Goal: Task Accomplishment & Management: Manage account settings

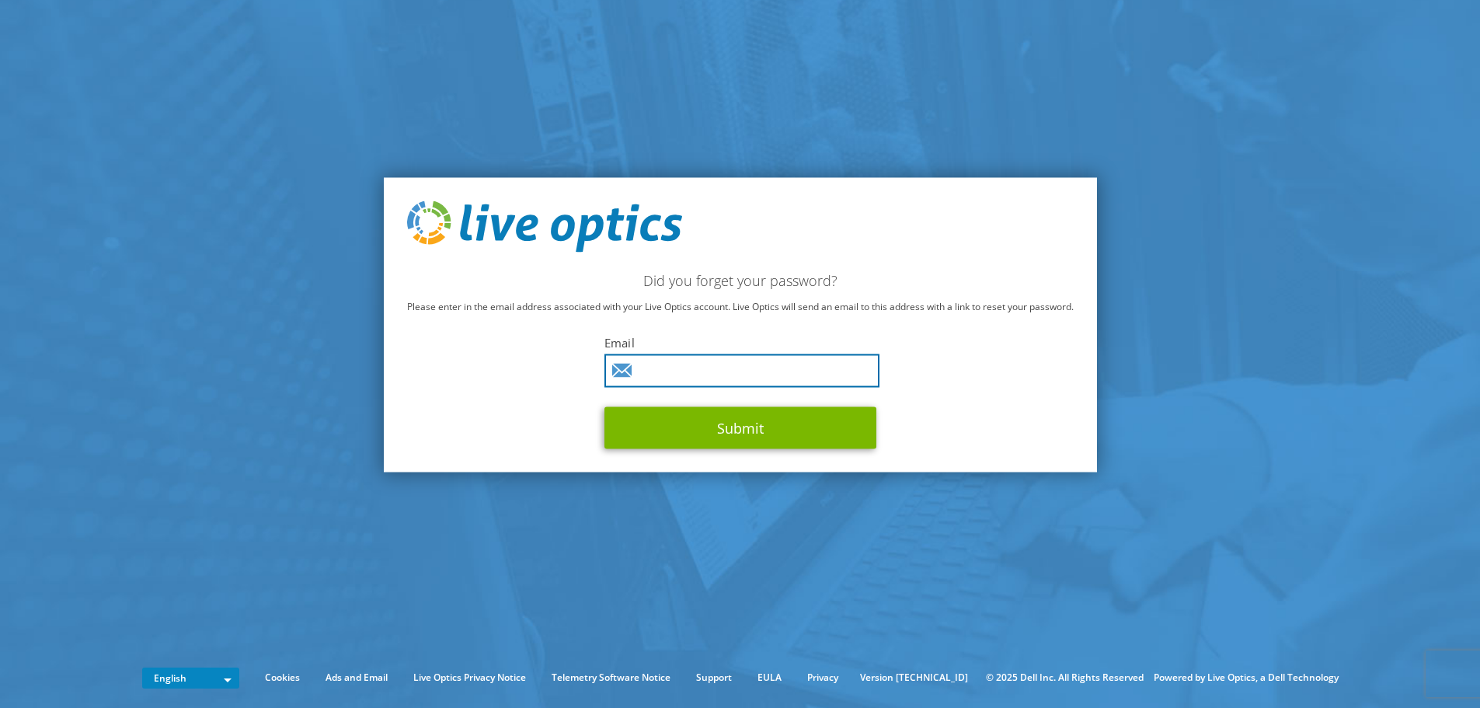
click at [779, 368] on input "text" at bounding box center [741, 369] width 275 height 33
type input "sdavis@jewellcohospital.org"
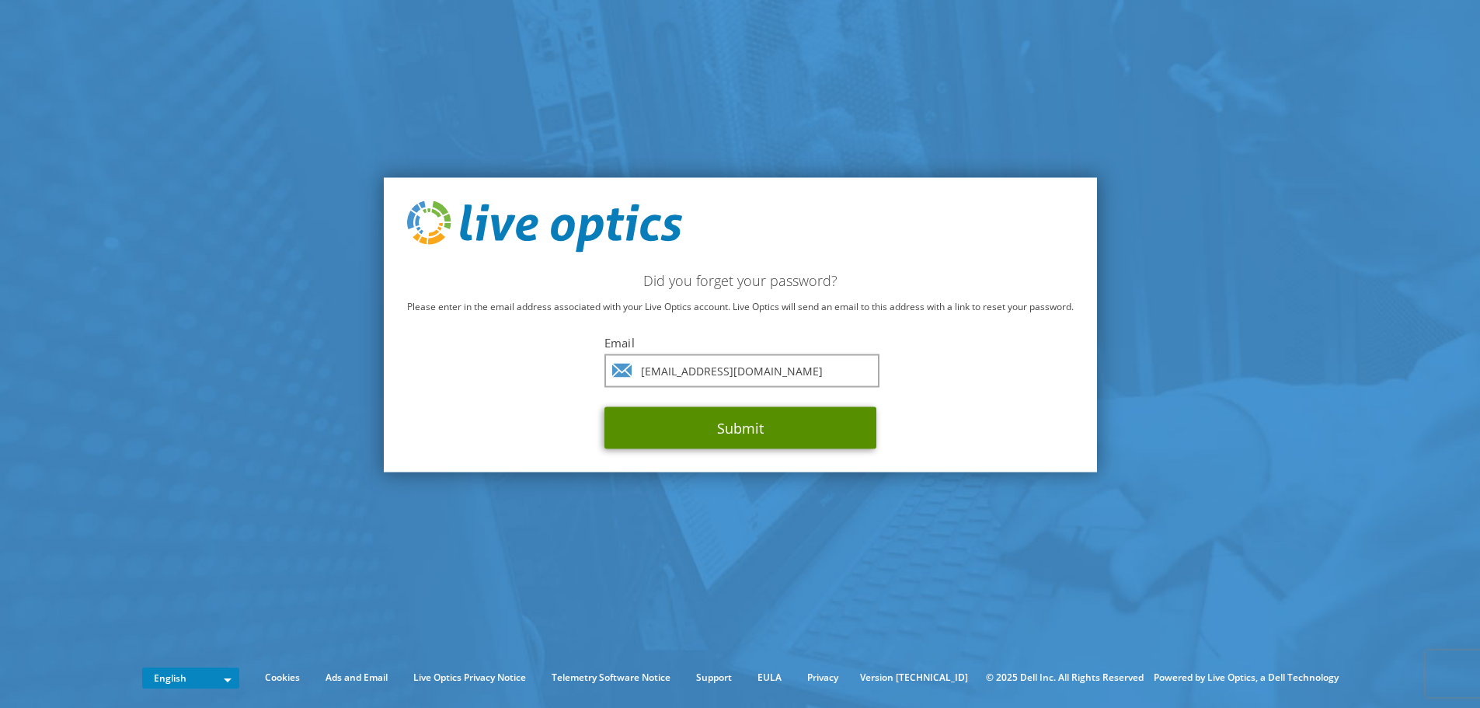
click at [760, 426] on button "Submit" at bounding box center [740, 427] width 272 height 42
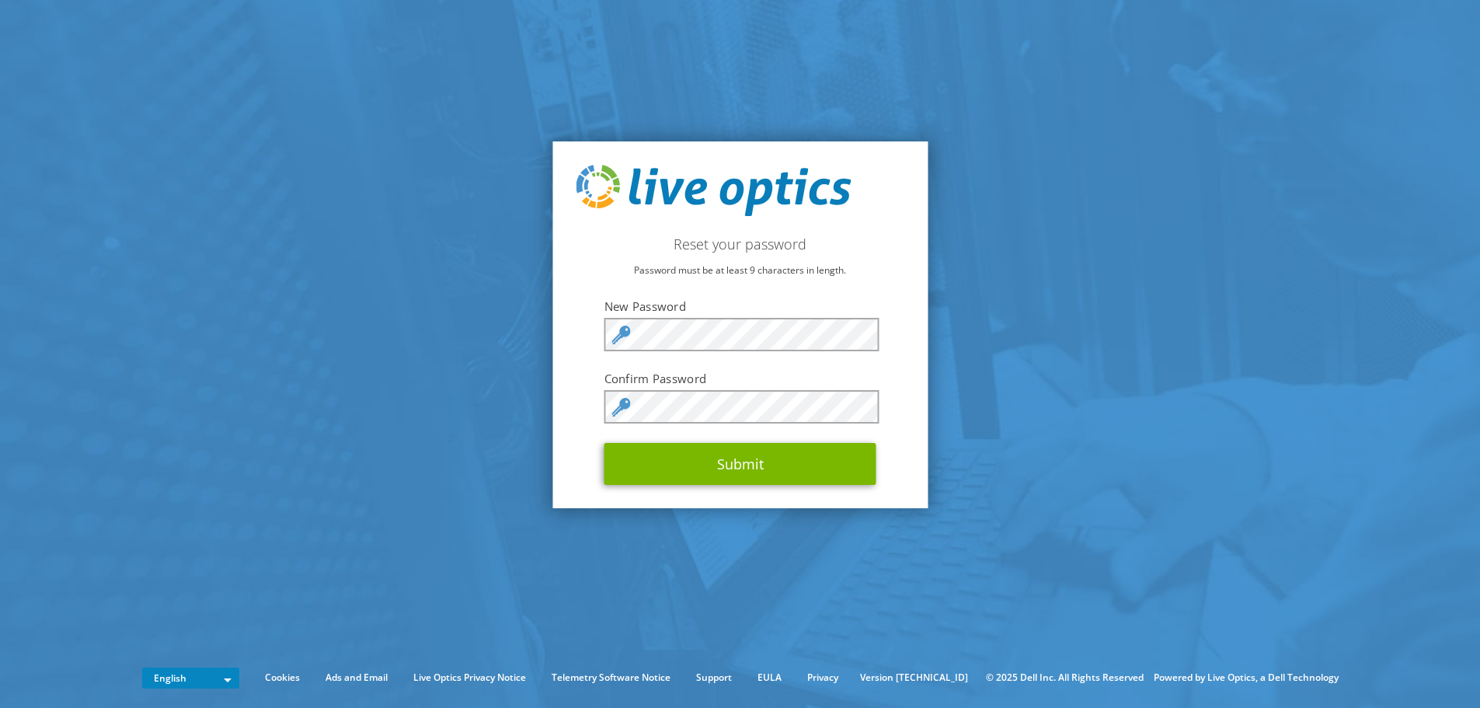
click at [886, 485] on div "Reset your password Password must be at least 9 characters in length. New Passw…" at bounding box center [739, 324] width 375 height 367
click at [1200, 117] on section "Reset your password Password must be at least 9 characters in length. New Passw…" at bounding box center [740, 324] width 1480 height 649
click at [806, 315] on form "New Password Confirm Password Submit" at bounding box center [740, 391] width 272 height 186
click at [476, 285] on section "Reset your password Password must be at least 9 characters in length. New Passw…" at bounding box center [740, 324] width 1480 height 649
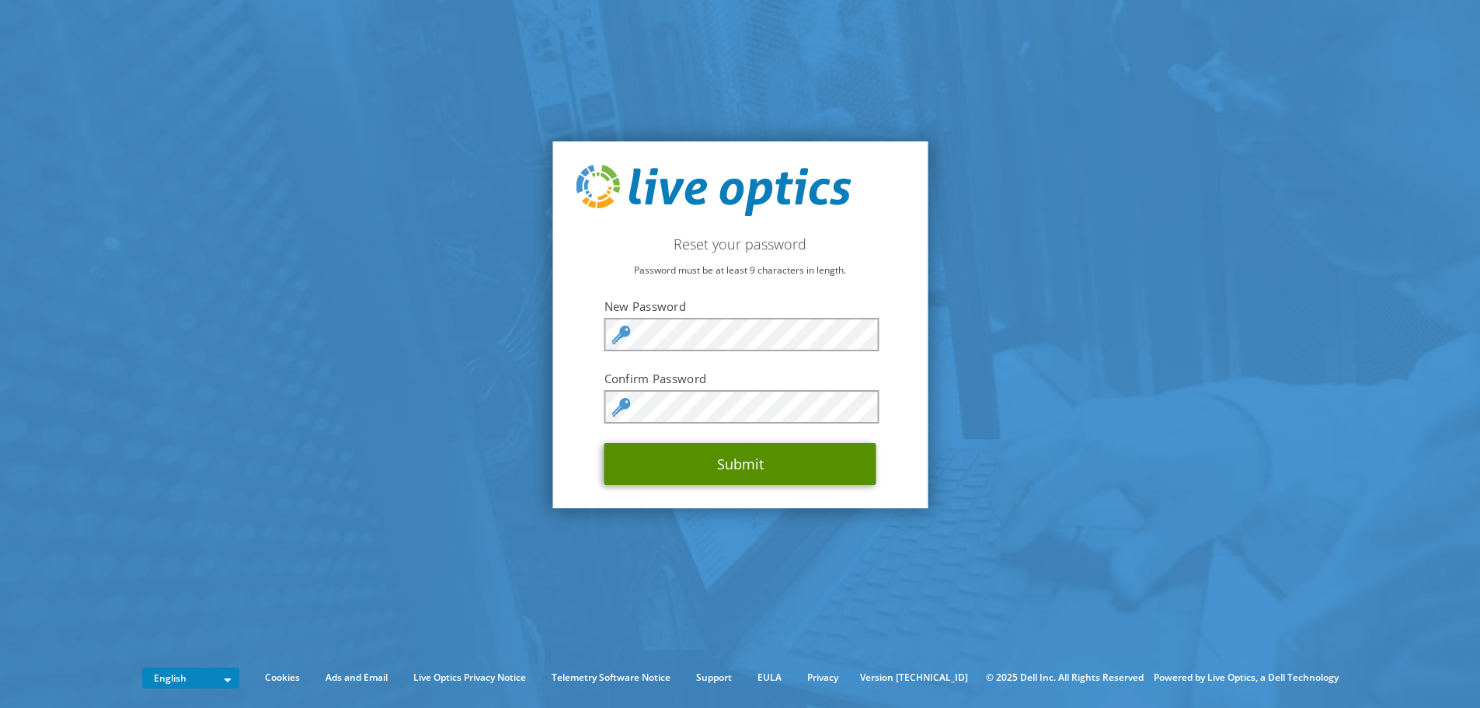
click at [825, 472] on button "Submit" at bounding box center [740, 464] width 272 height 42
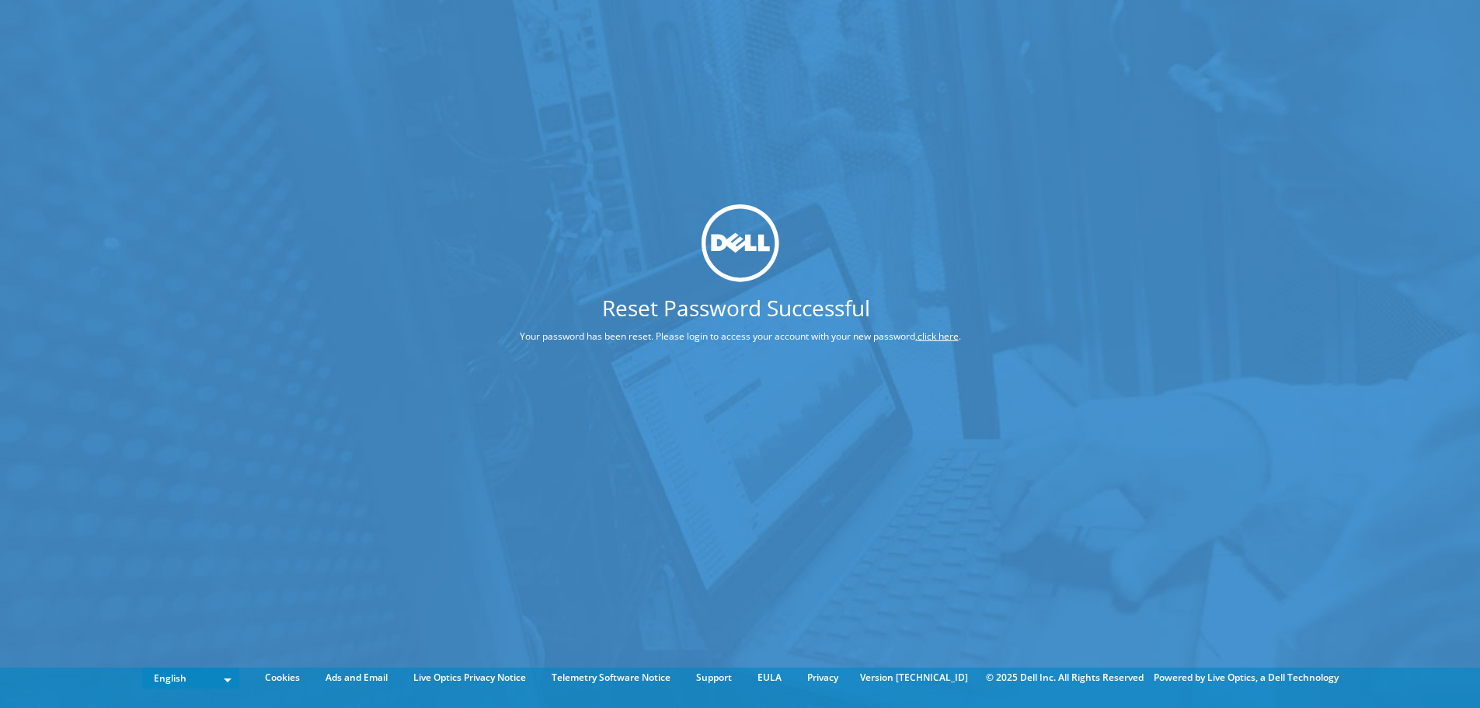
click at [1035, 245] on div "Reset Password Successful Your password has been reset. Please login to access …" at bounding box center [740, 330] width 1480 height 661
click at [944, 335] on link "click here" at bounding box center [937, 335] width 41 height 13
